Goal: Task Accomplishment & Management: Manage account settings

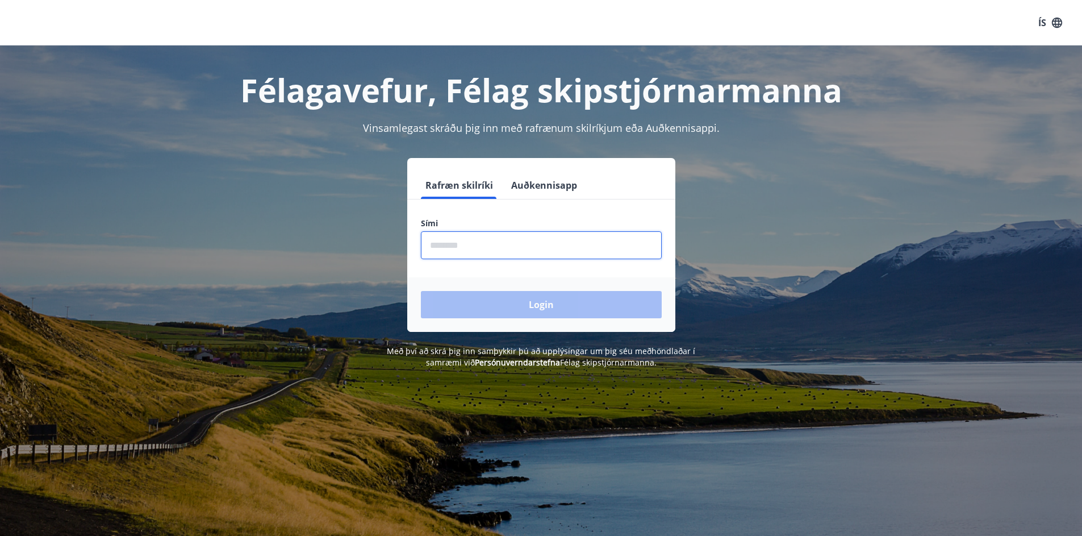
drag, startPoint x: 432, startPoint y: 239, endPoint x: 438, endPoint y: 241, distance: 6.1
click at [432, 241] on input "phone" at bounding box center [541, 245] width 241 height 28
type input "********"
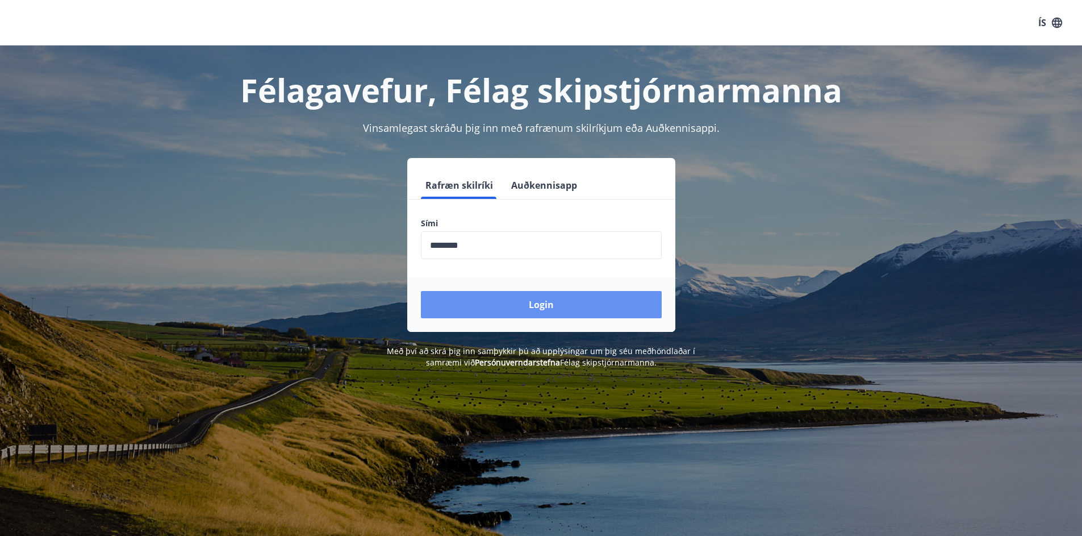
click at [541, 308] on button "Login" at bounding box center [541, 304] width 241 height 27
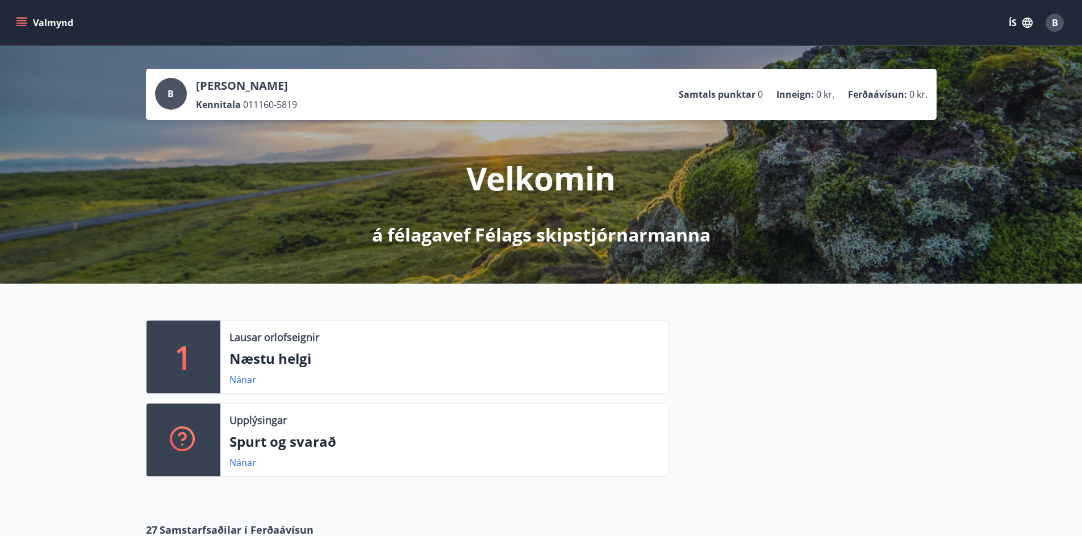
click at [26, 19] on icon "menu" at bounding box center [21, 22] width 11 height 11
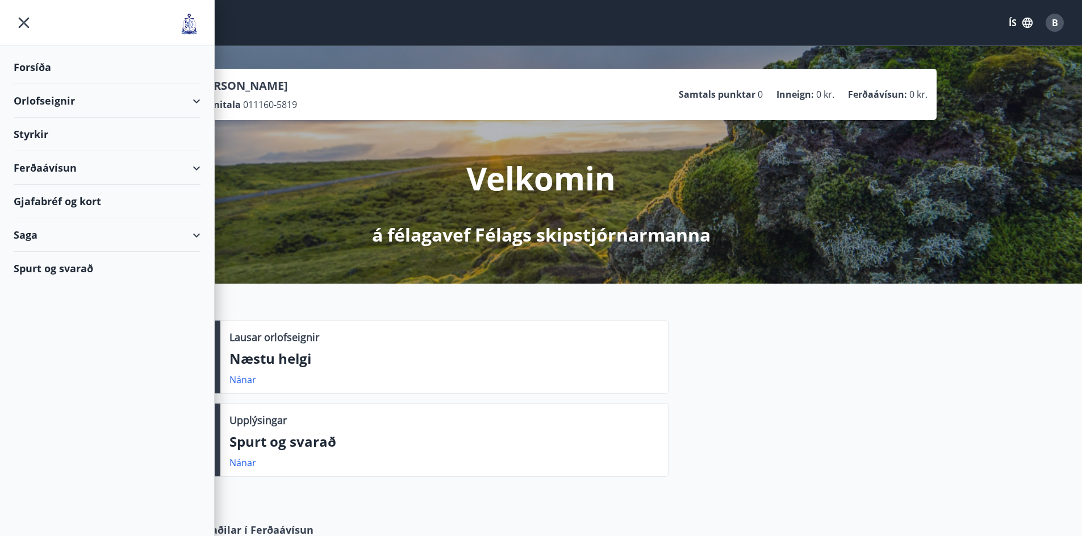
click at [24, 23] on icon "menu" at bounding box center [24, 23] width 2 height 2
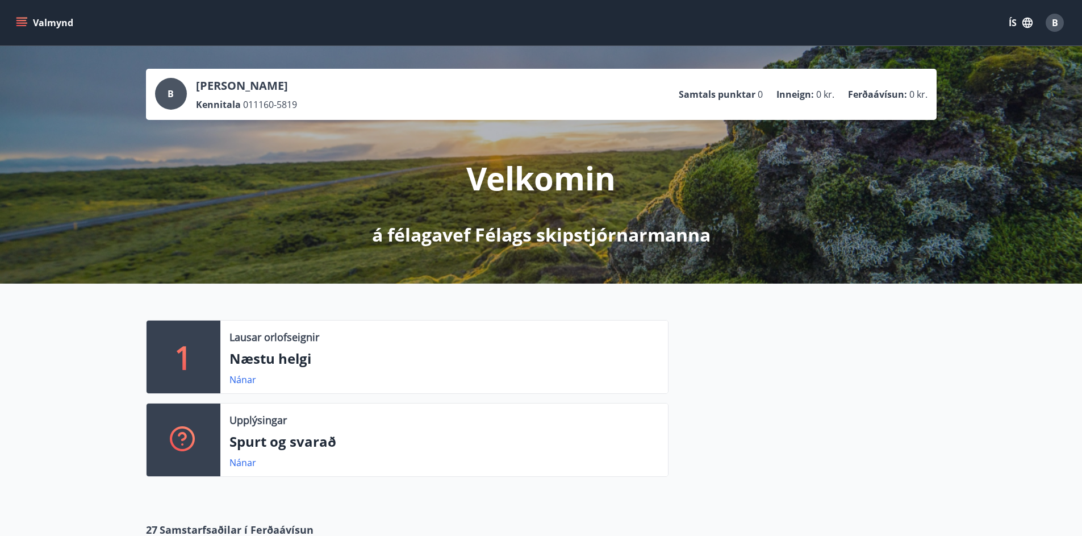
click at [16, 22] on icon "menu" at bounding box center [21, 22] width 11 height 11
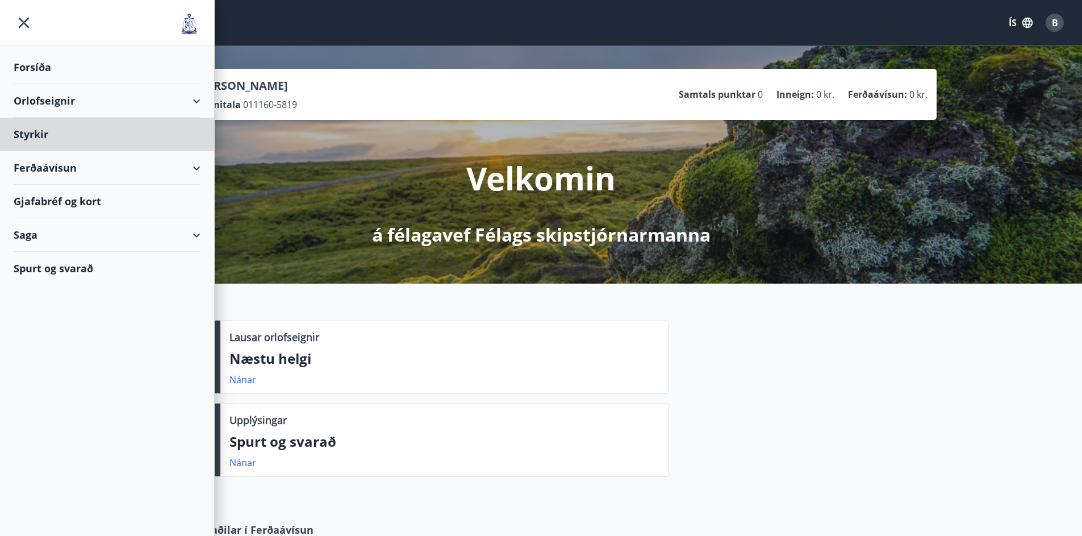
click at [40, 68] on div "Forsíða" at bounding box center [107, 68] width 187 height 34
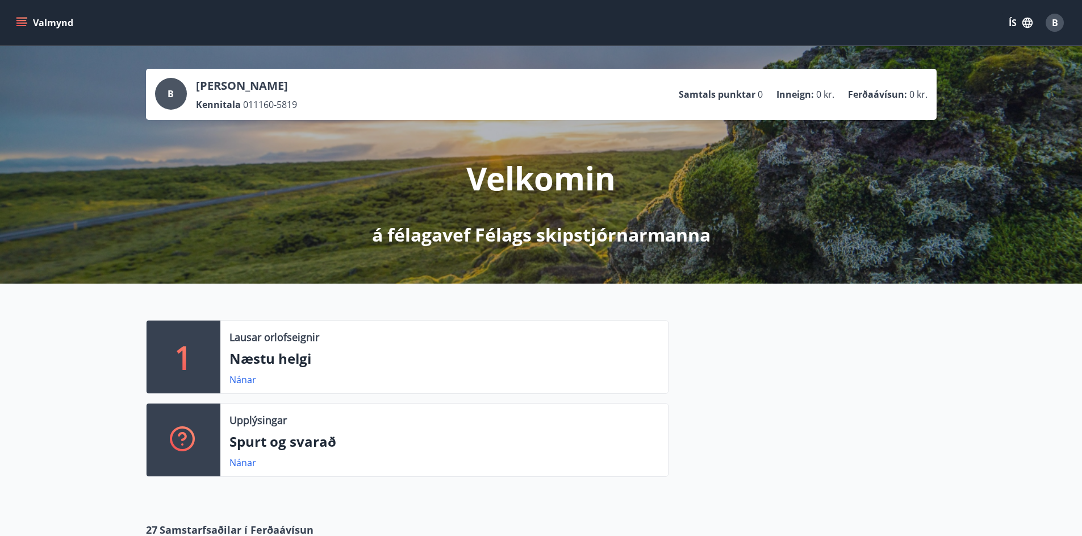
click at [26, 24] on icon "menu" at bounding box center [21, 22] width 11 height 11
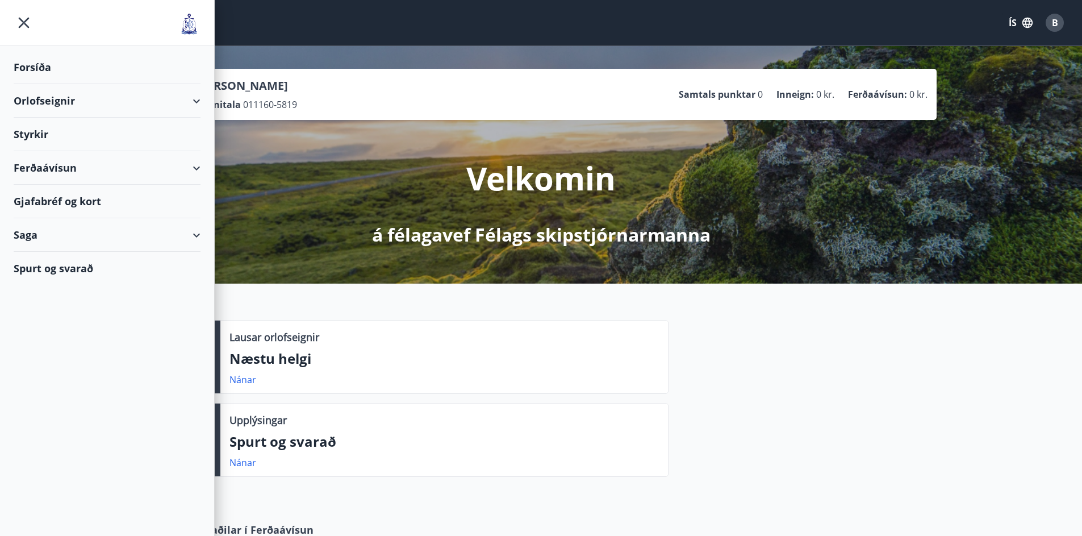
click at [543, 151] on div "Velkomin á félagavef Félags skipstjórnarmanna" at bounding box center [541, 183] width 636 height 127
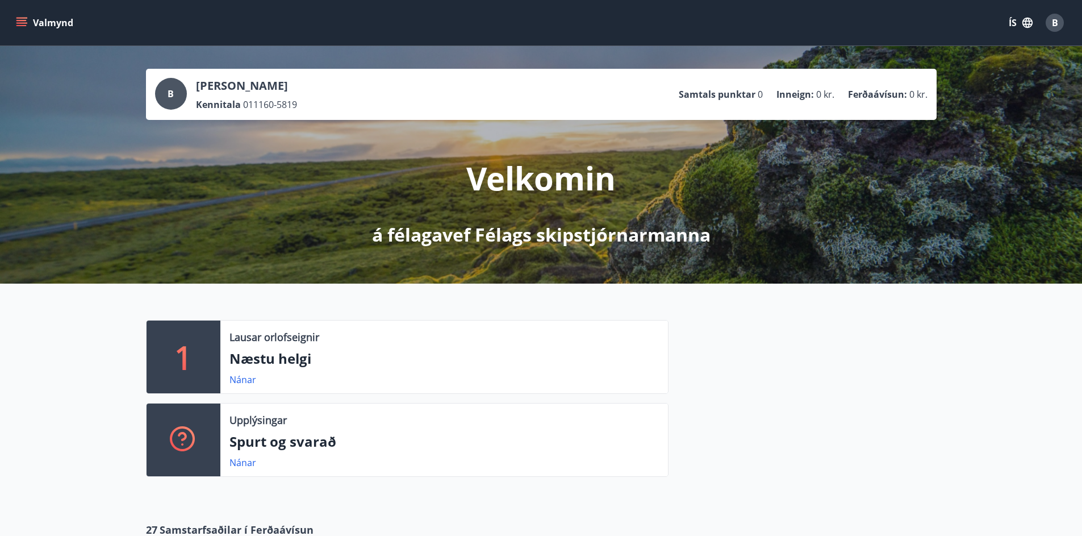
click at [1050, 24] on div "B" at bounding box center [1055, 23] width 18 height 18
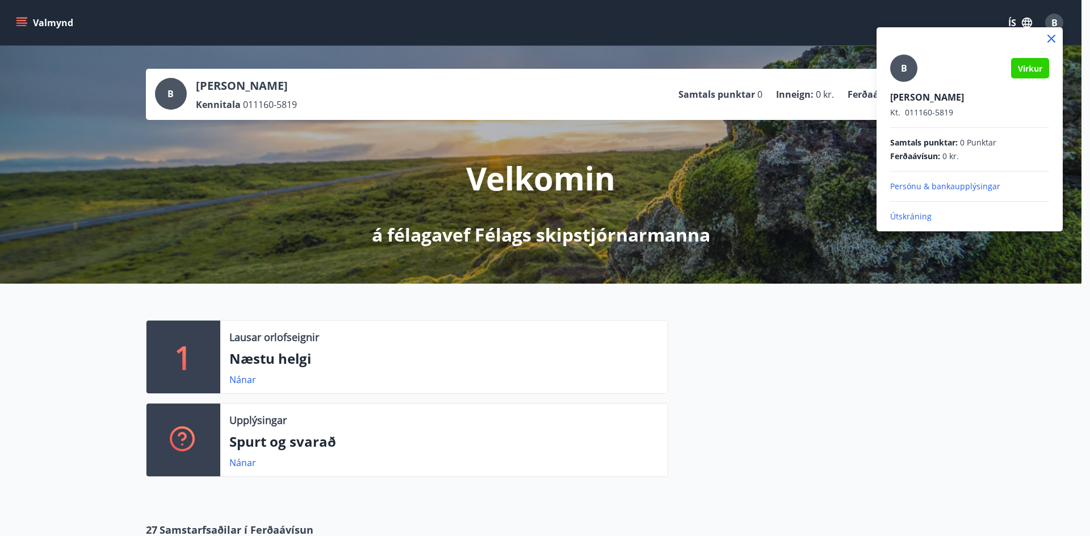
click at [913, 218] on p "Útskráning" at bounding box center [970, 216] width 159 height 11
